Goal: Navigation & Orientation: Find specific page/section

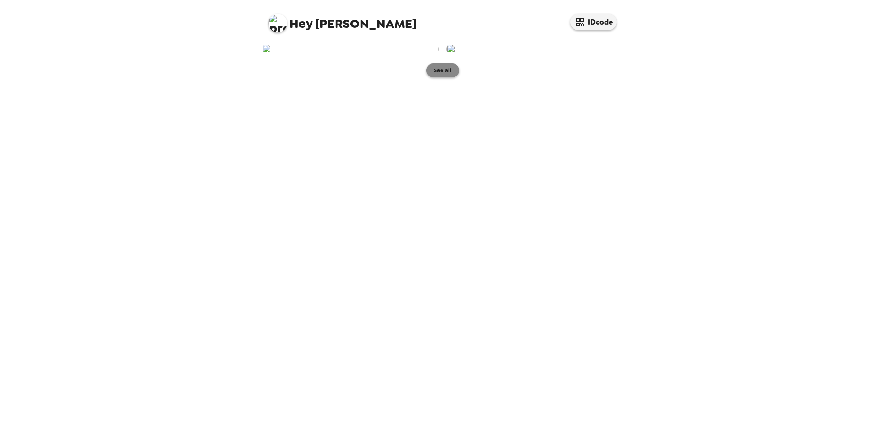
click at [448, 77] on button "See all" at bounding box center [442, 70] width 33 height 14
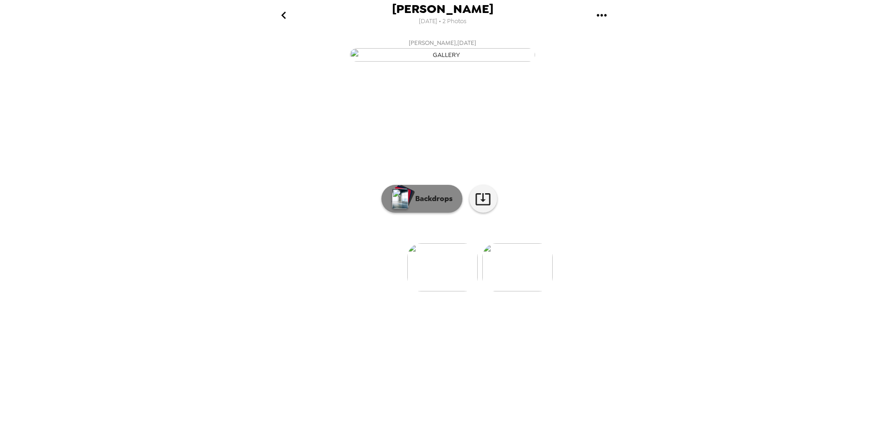
click at [428, 204] on p "Backdrops" at bounding box center [432, 198] width 42 height 11
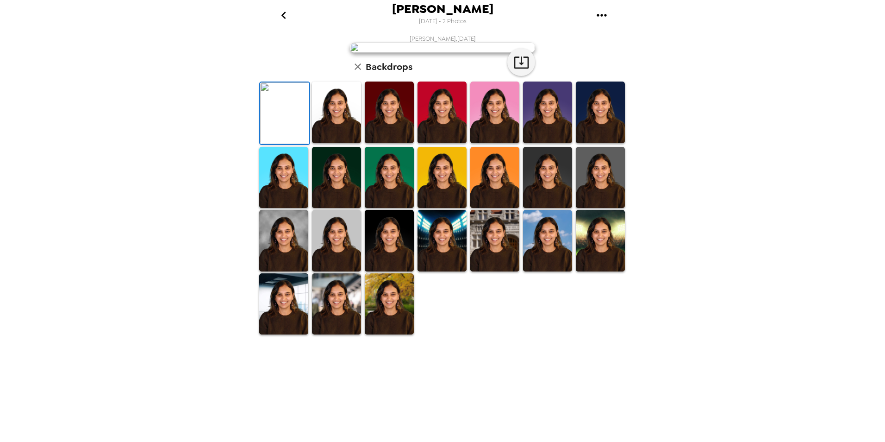
click at [590, 143] on img at bounding box center [600, 112] width 49 height 62
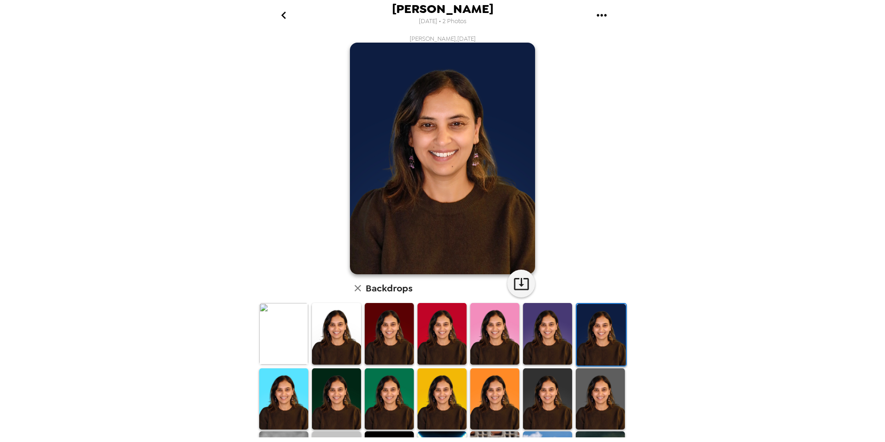
click at [611, 398] on img at bounding box center [600, 399] width 49 height 62
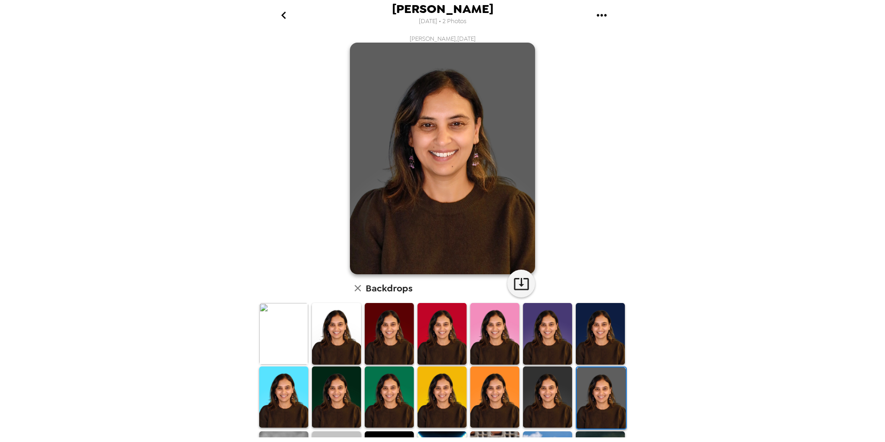
click at [281, 341] on img at bounding box center [283, 334] width 49 height 62
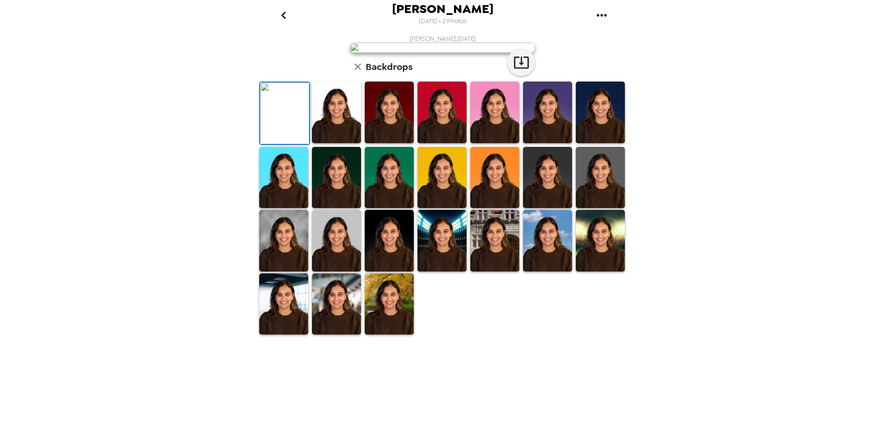
scroll to position [115, 0]
click at [599, 271] on img at bounding box center [600, 241] width 49 height 62
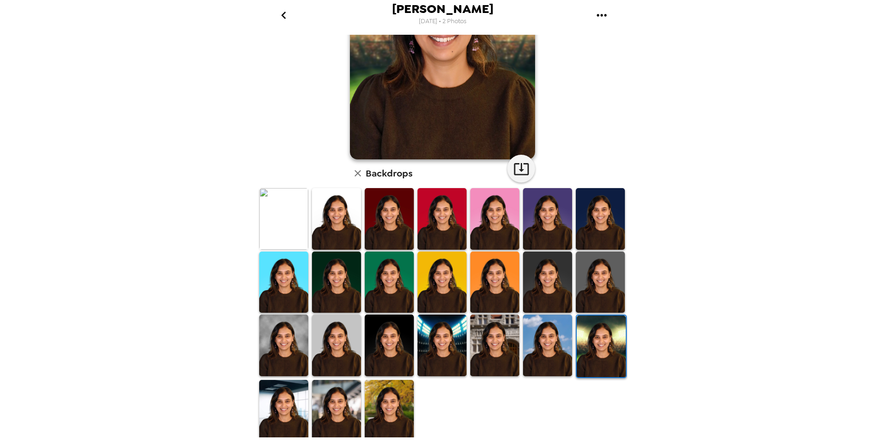
click at [395, 406] on img at bounding box center [389, 411] width 49 height 62
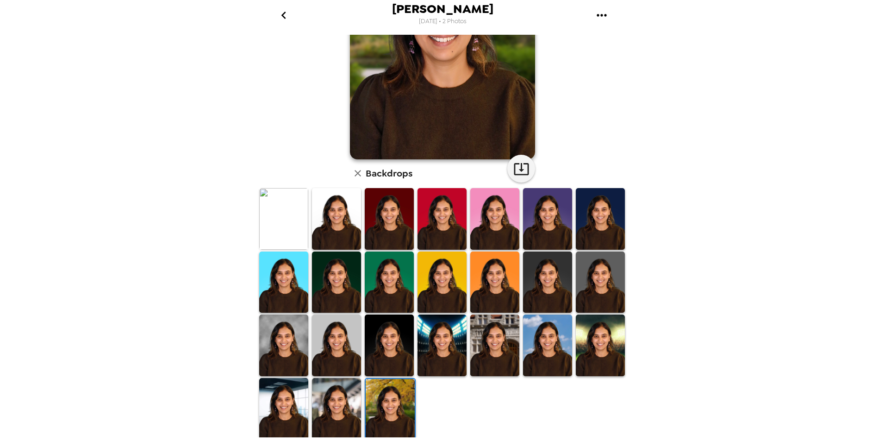
click at [345, 416] on img at bounding box center [336, 409] width 49 height 62
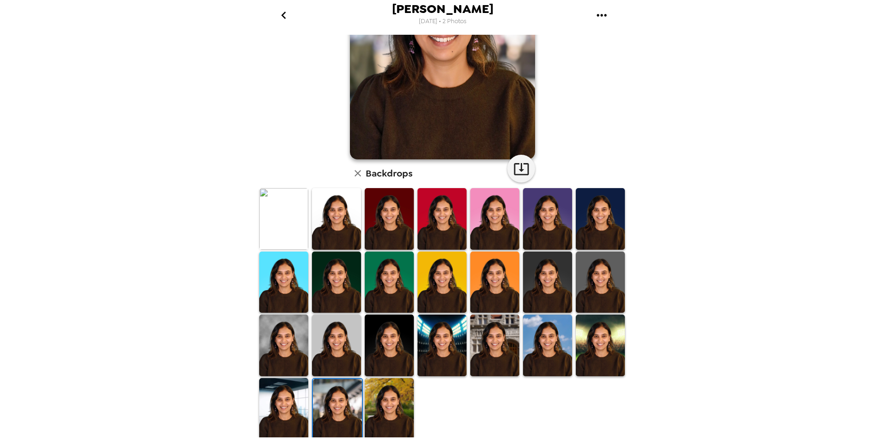
click at [290, 413] on img at bounding box center [283, 409] width 49 height 62
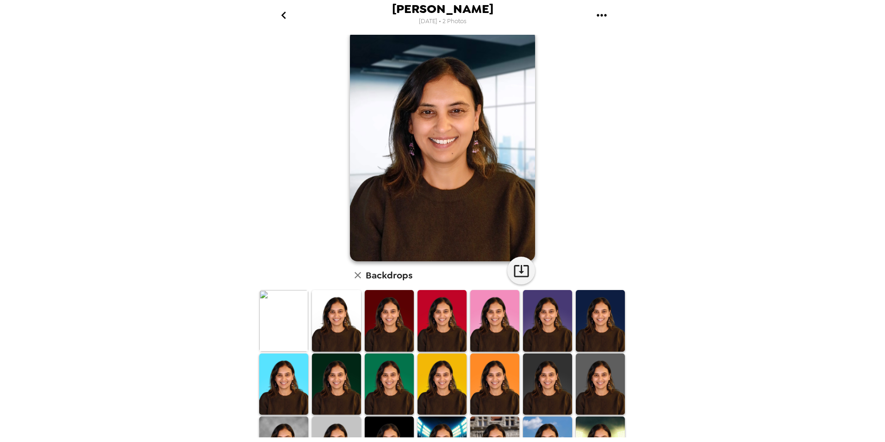
scroll to position [0, 0]
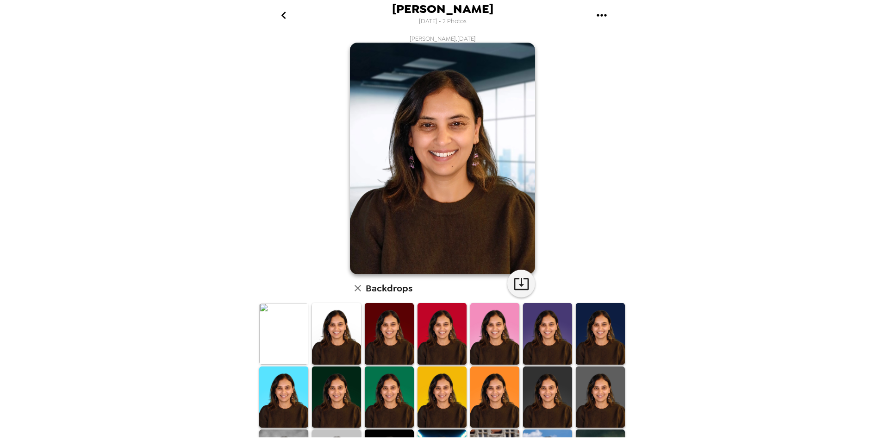
click at [283, 390] on img at bounding box center [283, 397] width 49 height 62
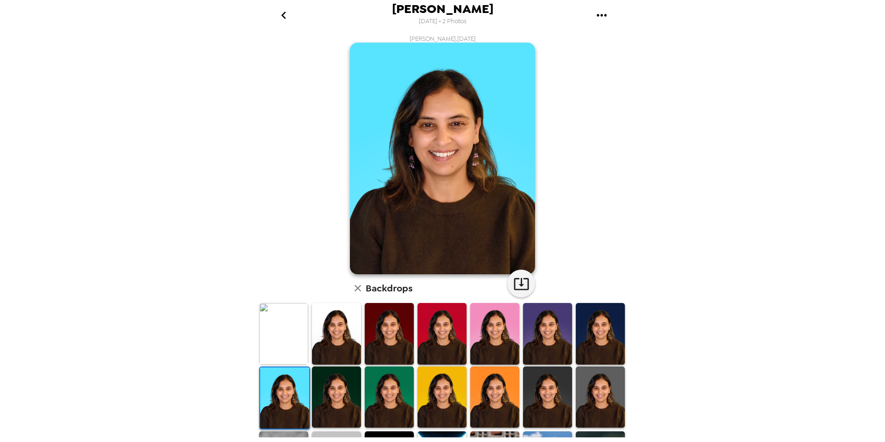
click at [285, 343] on img at bounding box center [283, 334] width 49 height 62
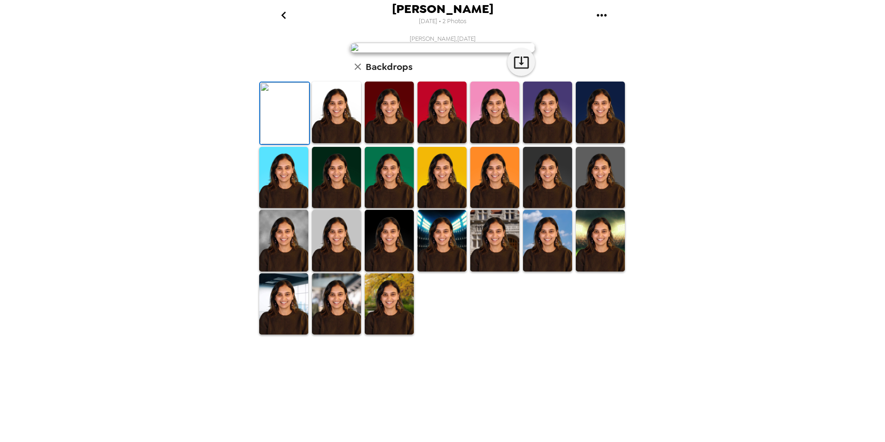
scroll to position [115, 0]
click at [396, 271] on img at bounding box center [389, 241] width 49 height 62
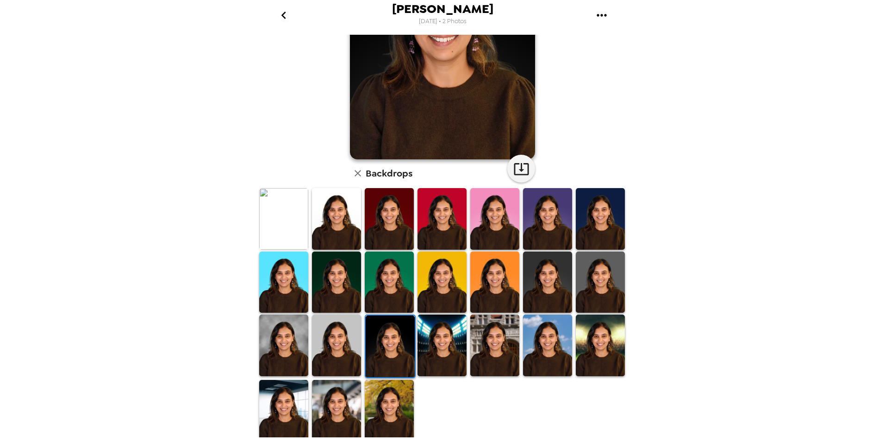
click at [292, 414] on img at bounding box center [283, 411] width 49 height 62
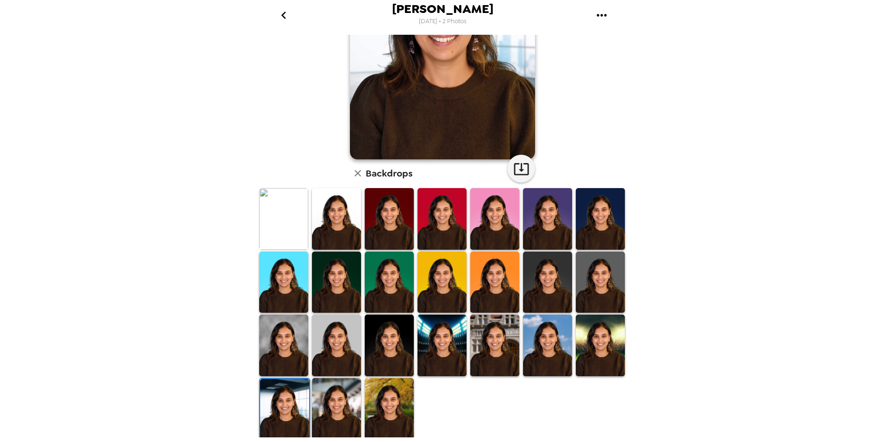
click at [345, 414] on img at bounding box center [336, 409] width 49 height 62
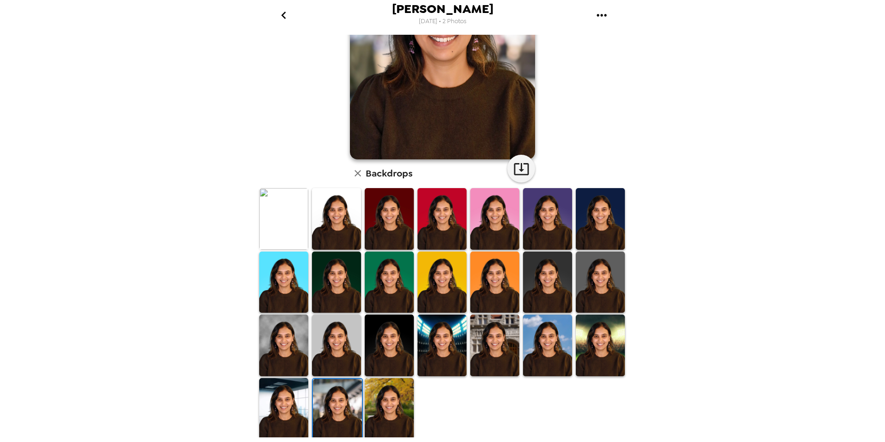
scroll to position [0, 0]
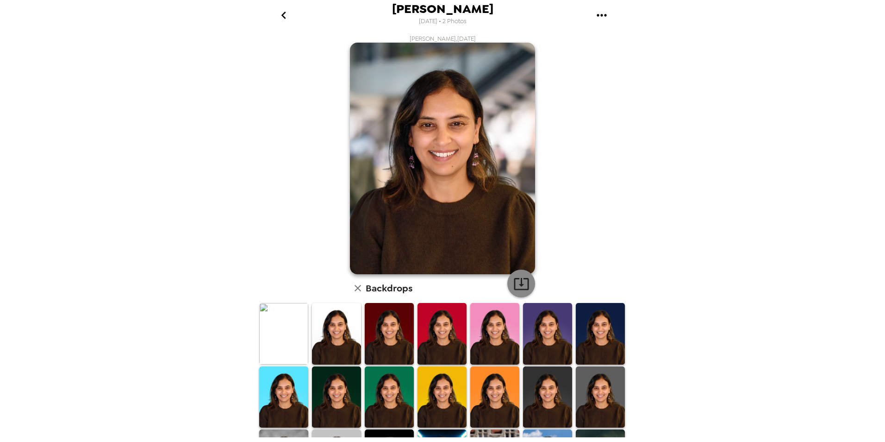
click at [521, 289] on icon "button" at bounding box center [521, 284] width 15 height 12
click at [284, 14] on icon "go back" at bounding box center [283, 15] width 15 height 15
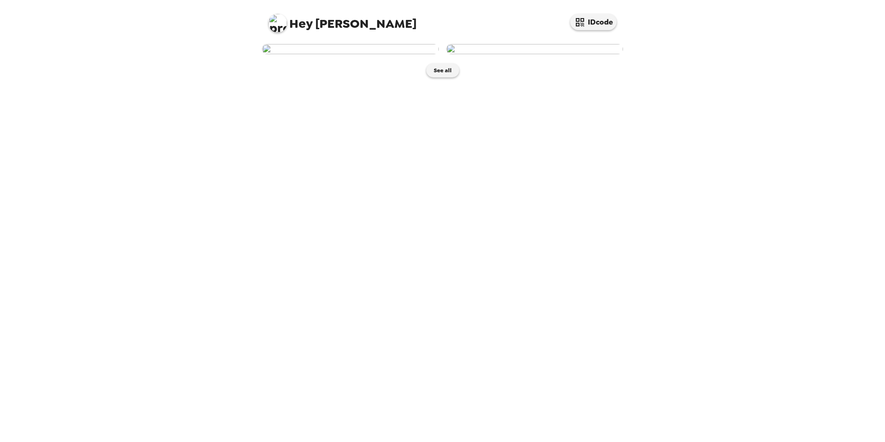
click at [550, 54] on img at bounding box center [534, 49] width 177 height 10
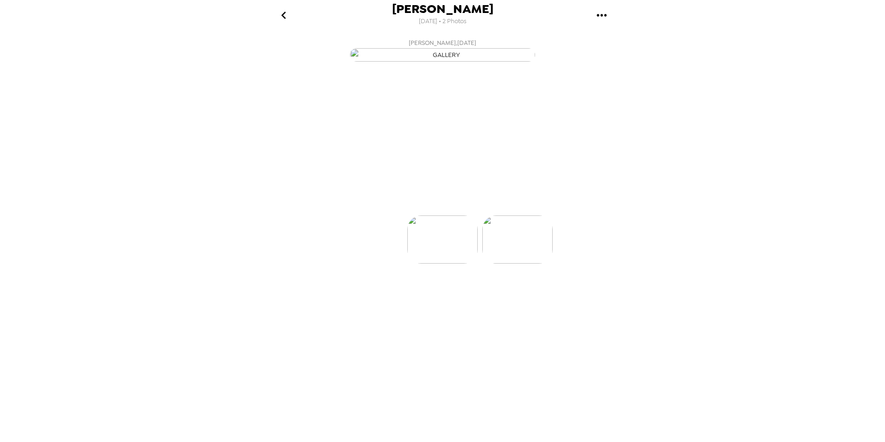
scroll to position [0, 74]
click at [427, 213] on button "Backdrops" at bounding box center [422, 199] width 81 height 28
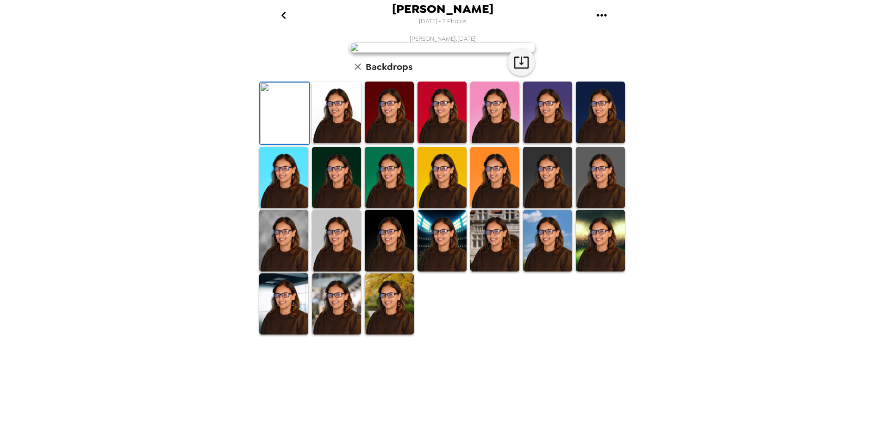
click at [593, 143] on img at bounding box center [600, 112] width 49 height 62
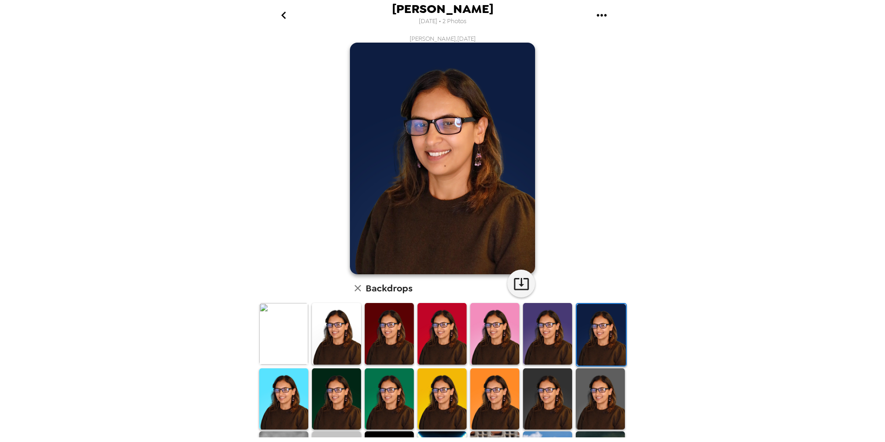
click at [589, 400] on img at bounding box center [600, 399] width 49 height 62
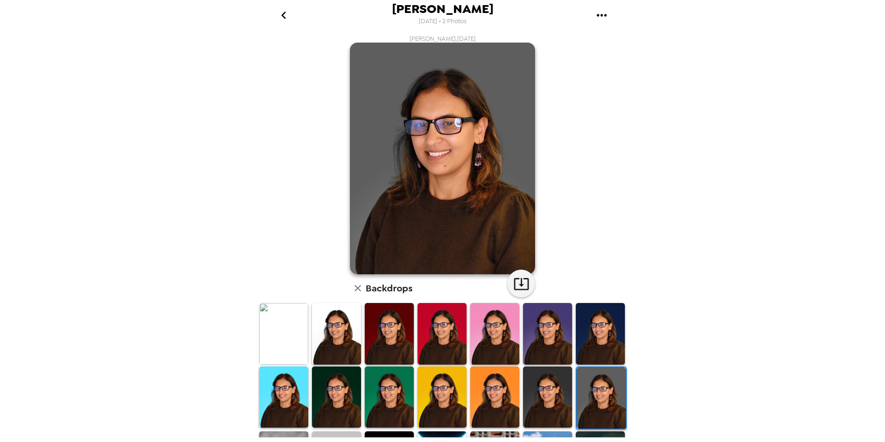
scroll to position [114, 0]
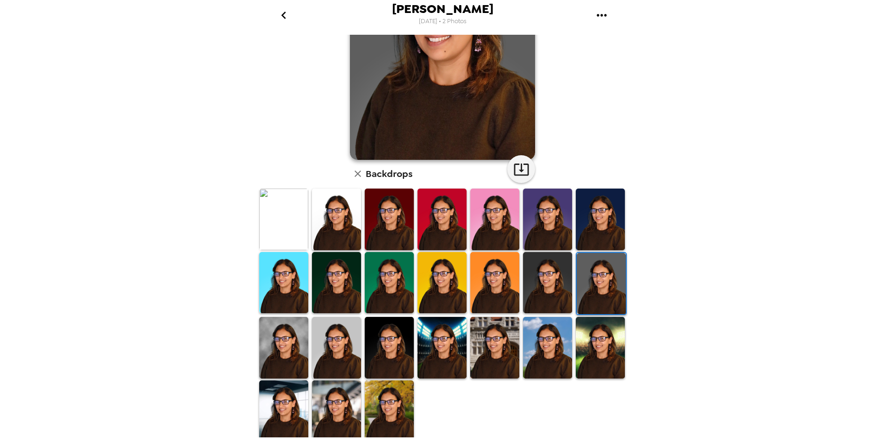
click at [286, 348] on img at bounding box center [283, 348] width 49 height 62
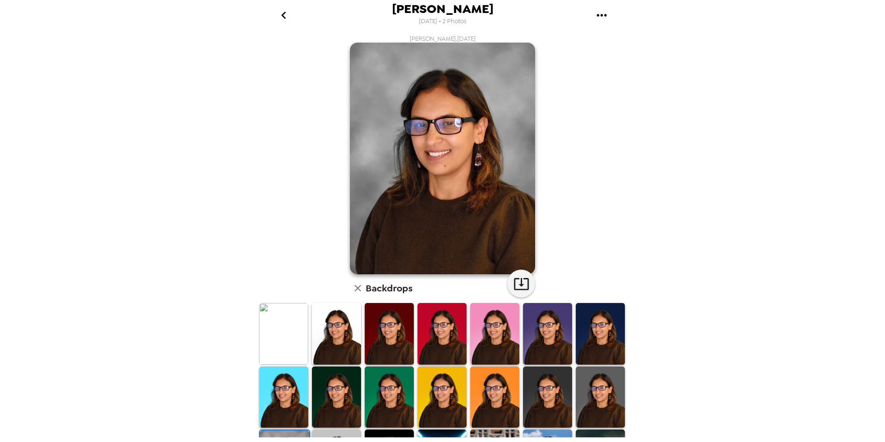
scroll to position [114, 0]
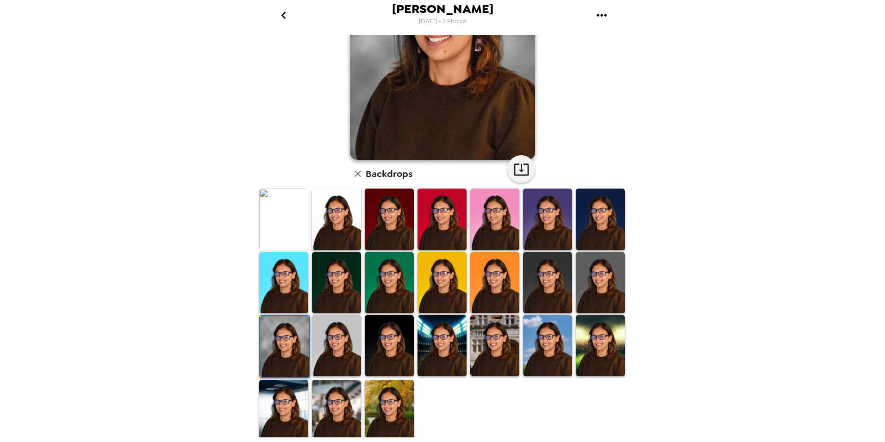
click at [403, 426] on img at bounding box center [389, 410] width 49 height 61
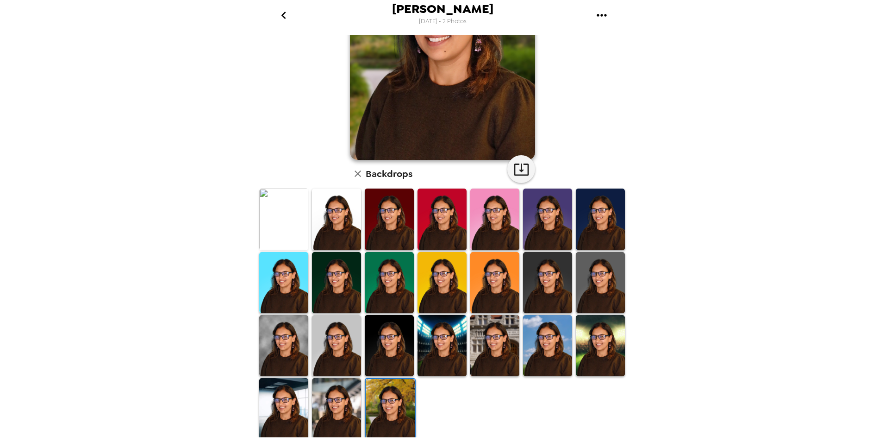
click at [265, 346] on img at bounding box center [283, 345] width 49 height 61
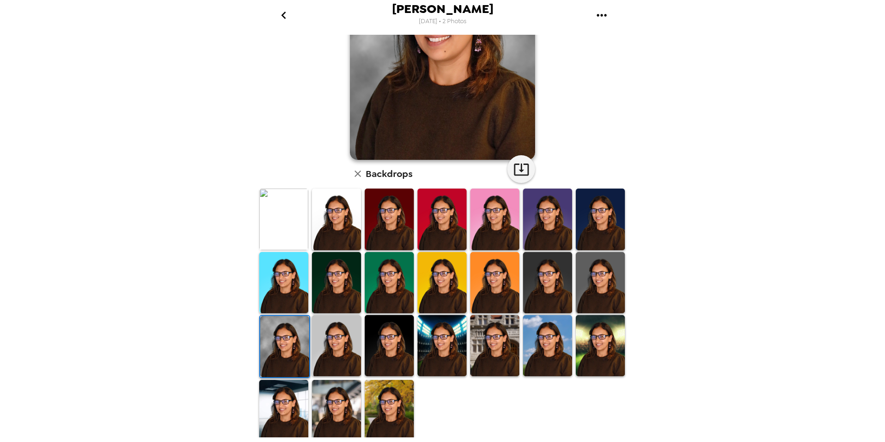
scroll to position [0, 0]
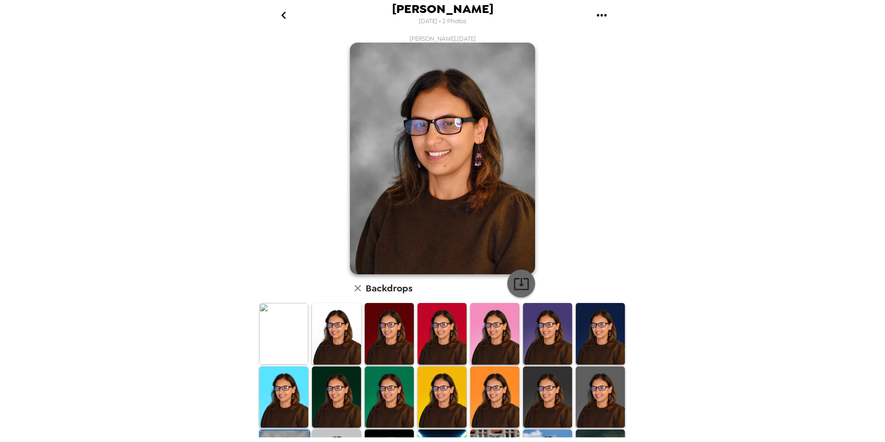
click at [519, 282] on icon "button" at bounding box center [521, 283] width 16 height 16
